Goal: Navigation & Orientation: Find specific page/section

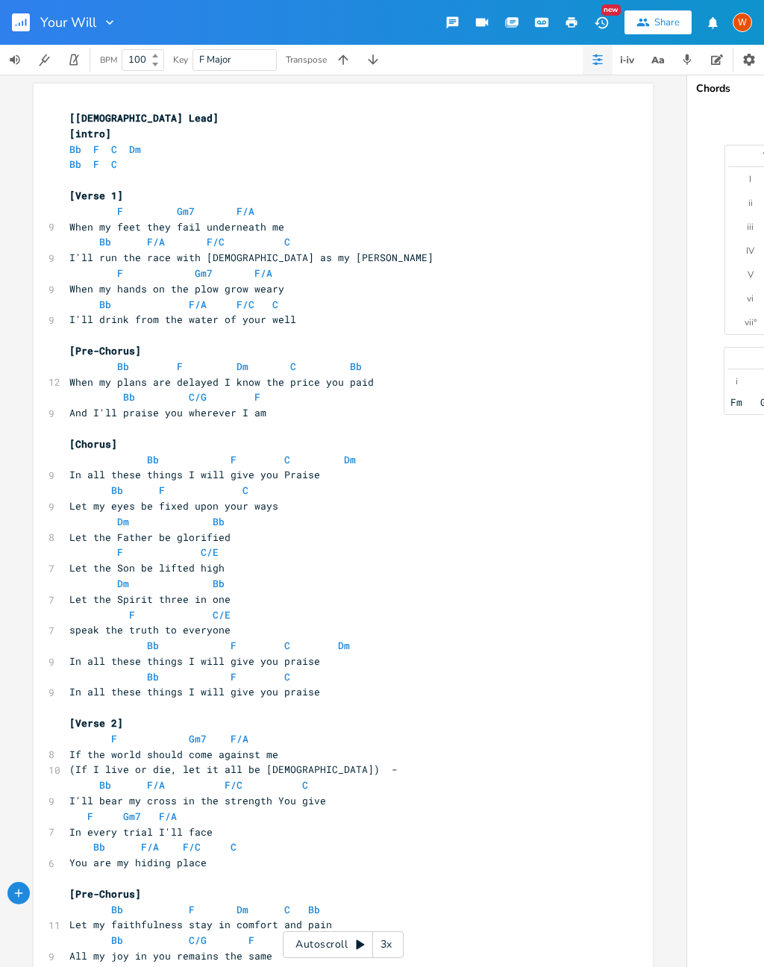
click at [682, 61] on icon "button" at bounding box center [687, 59] width 13 height 13
click at [717, 167] on icon "button" at bounding box center [722, 169] width 13 height 13
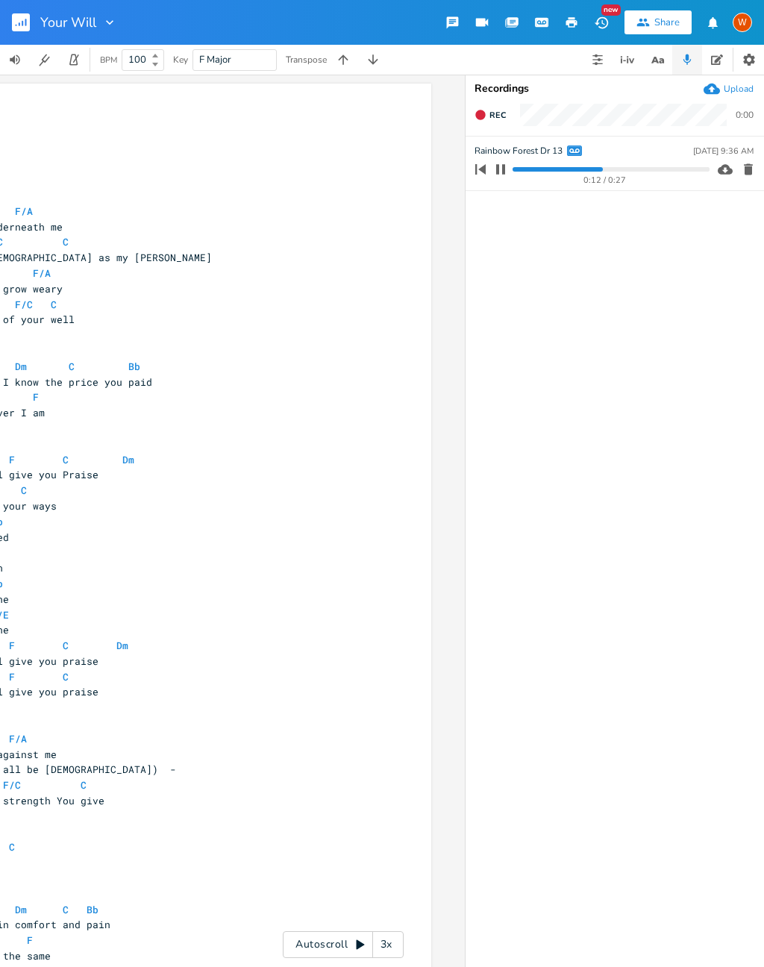
scroll to position [0, 222]
click at [496, 176] on button "button" at bounding box center [500, 169] width 19 height 24
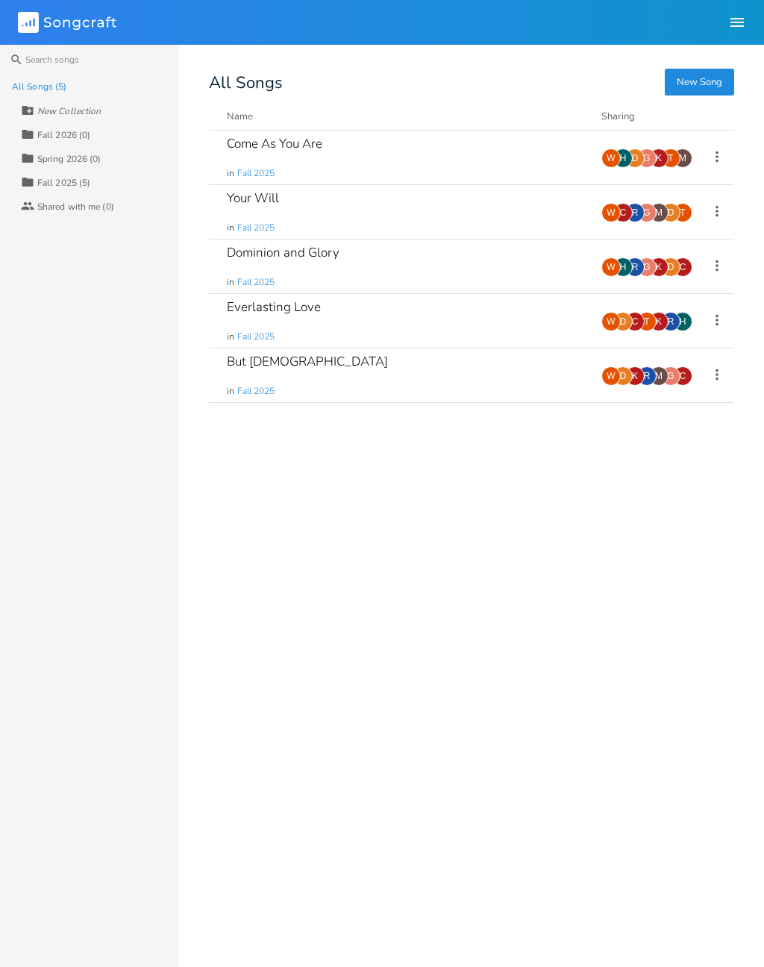
click at [386, 215] on div "Your Will in Fall 2025" at bounding box center [405, 212] width 357 height 54
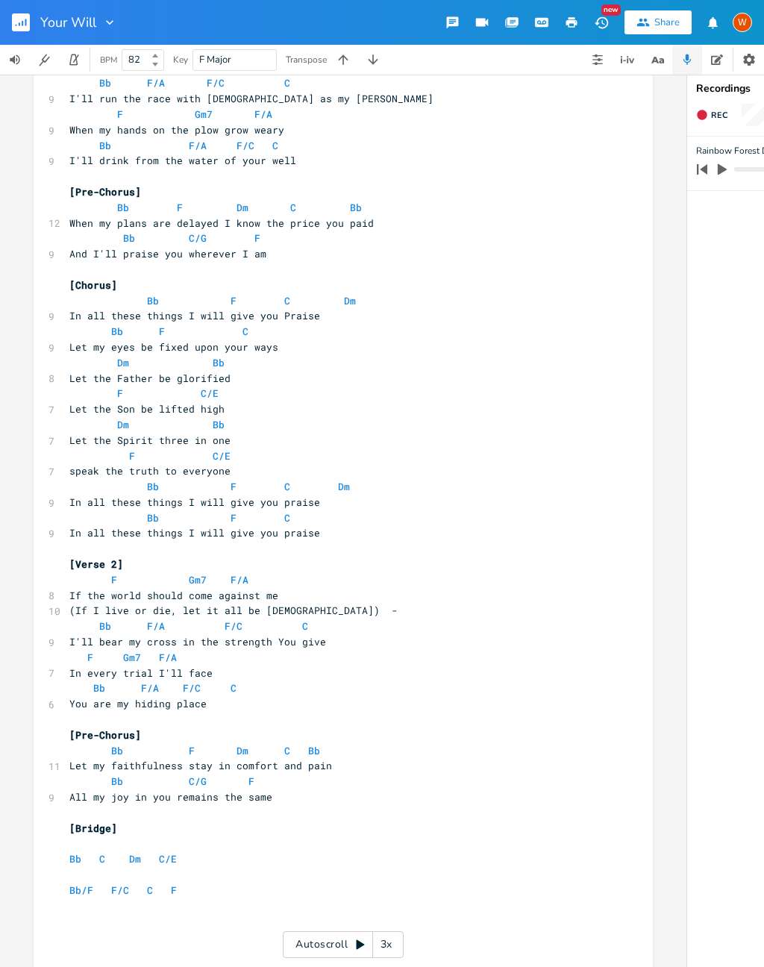
scroll to position [158, 0]
click at [33, 13] on button "button" at bounding box center [27, 22] width 30 height 36
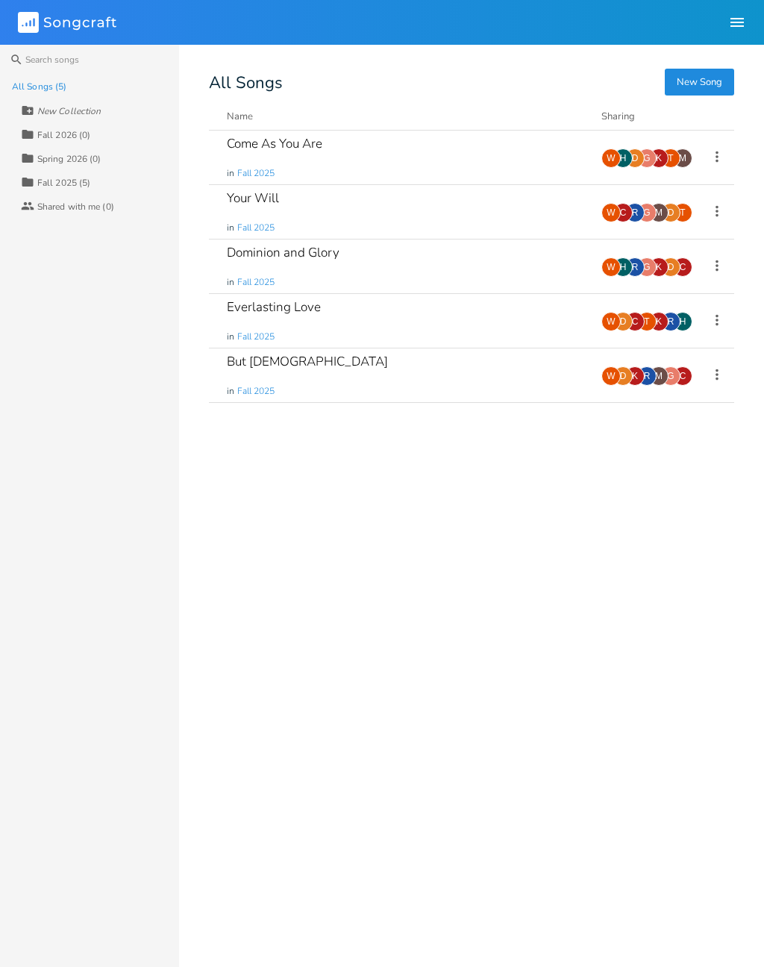
click at [401, 314] on div "Everlasting Love in Fall 2025" at bounding box center [405, 321] width 357 height 54
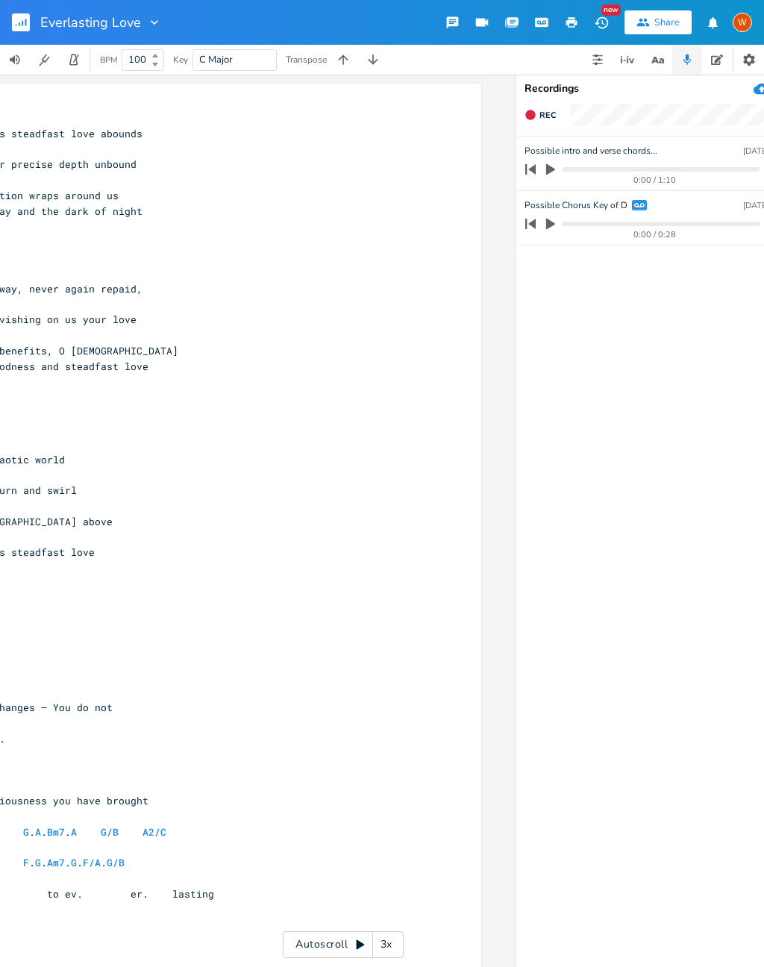
scroll to position [0, 171]
click at [551, 230] on icon "button" at bounding box center [551, 223] width 13 height 13
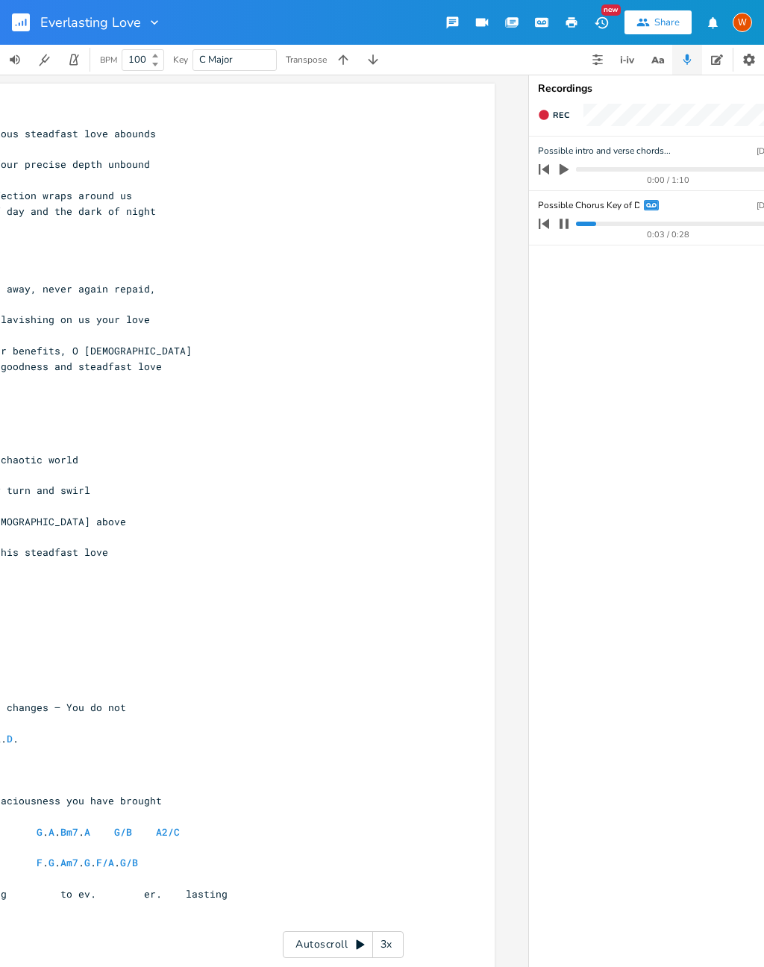
click at [573, 225] on button "button" at bounding box center [563, 224] width 19 height 24
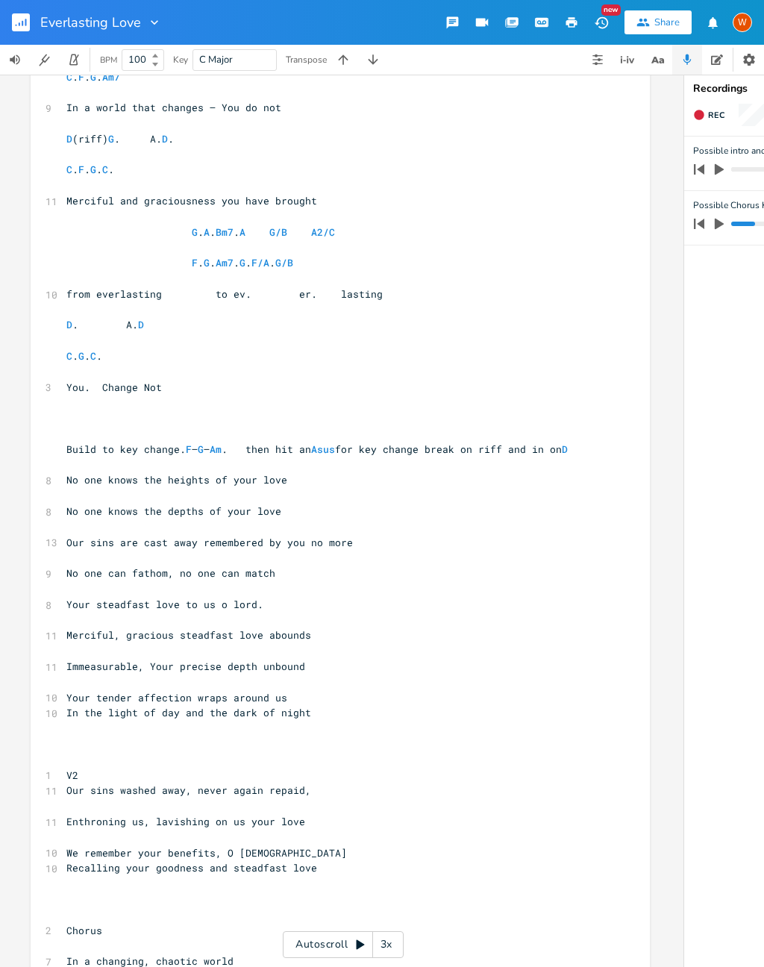
scroll to position [602, 0]
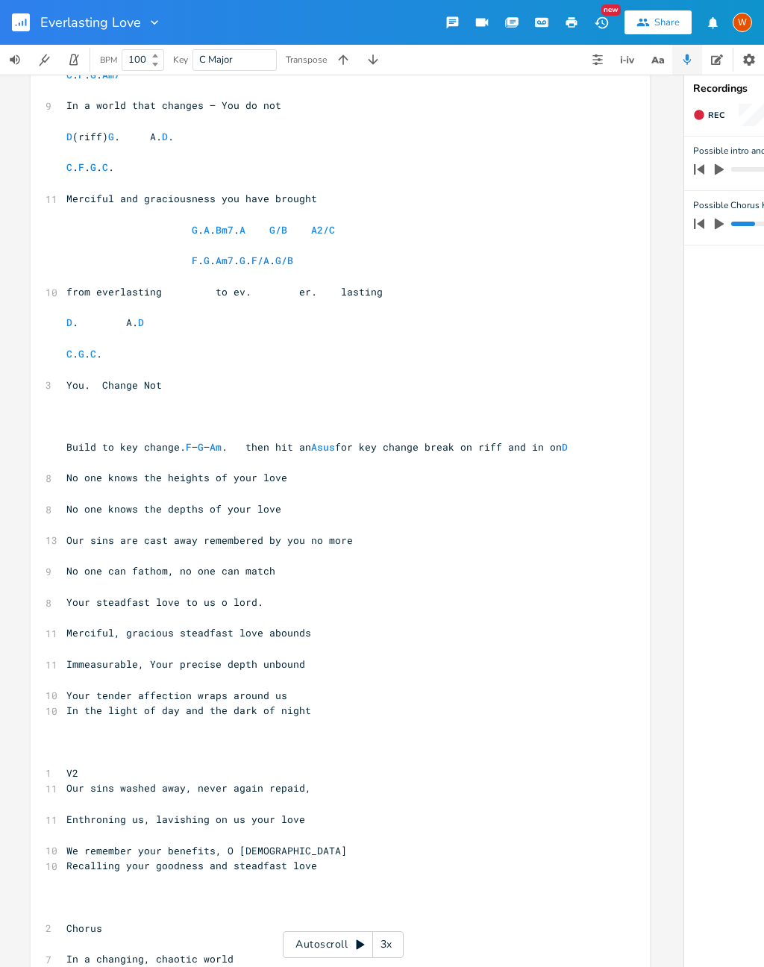
click at [15, 19] on rect "button" at bounding box center [21, 22] width 18 height 18
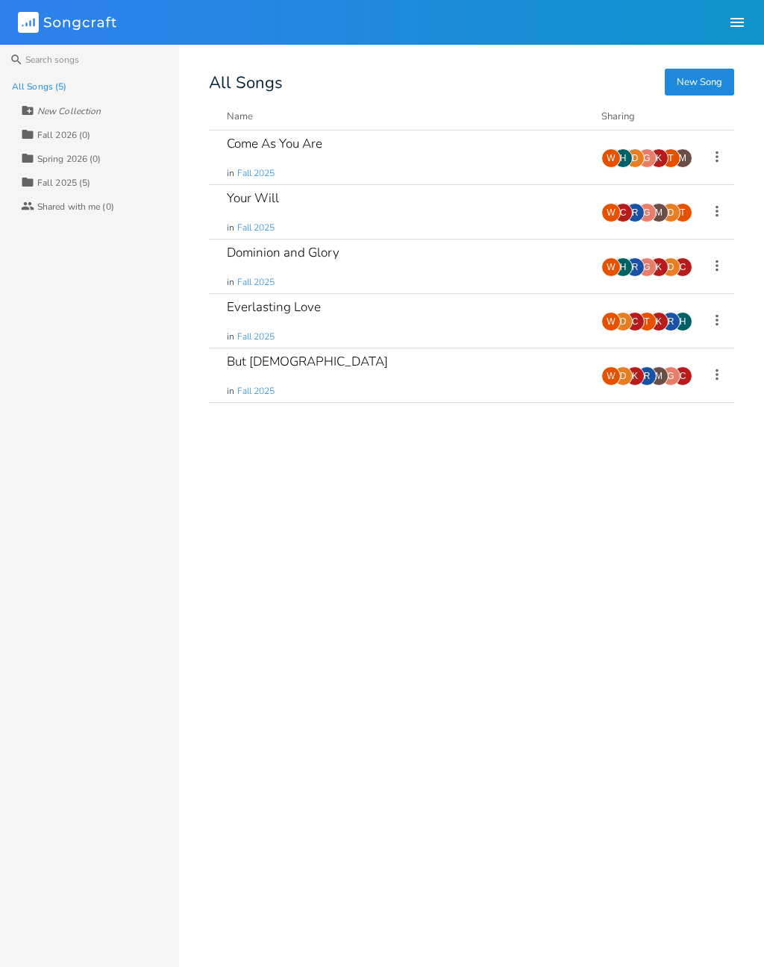
click at [434, 168] on div "Come As You Are in Fall 2025" at bounding box center [405, 158] width 357 height 54
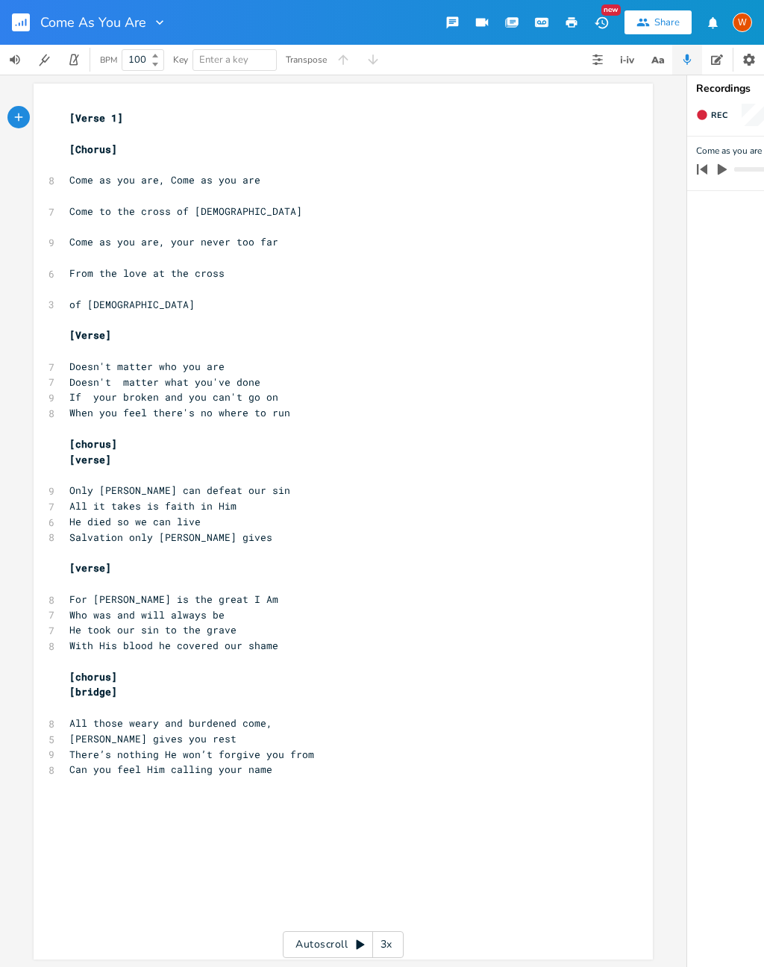
click at [725, 174] on icon "button" at bounding box center [722, 169] width 13 height 13
